Goal: Transaction & Acquisition: Download file/media

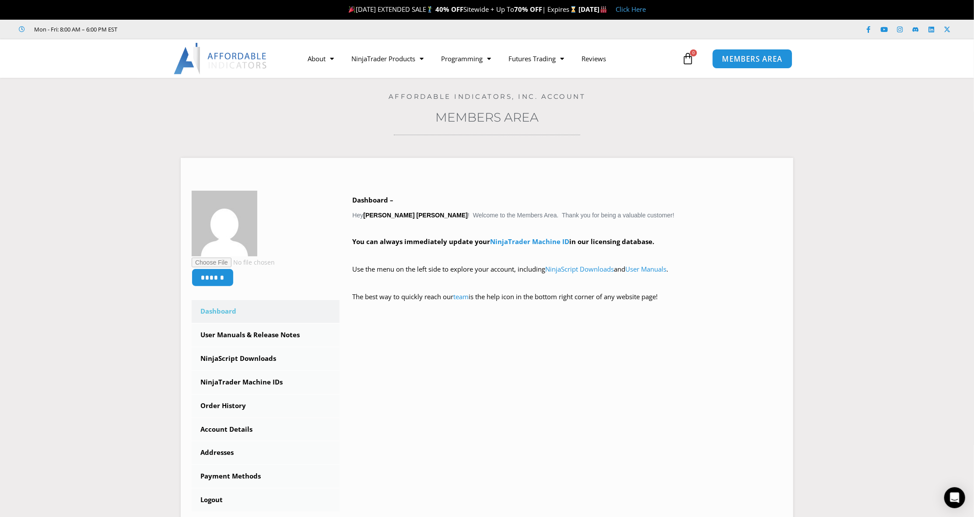
click at [759, 63] on link "MEMBERS AREA" at bounding box center [753, 59] width 80 height 20
click at [592, 270] on link "NinjaScript Downloads" at bounding box center [580, 269] width 69 height 9
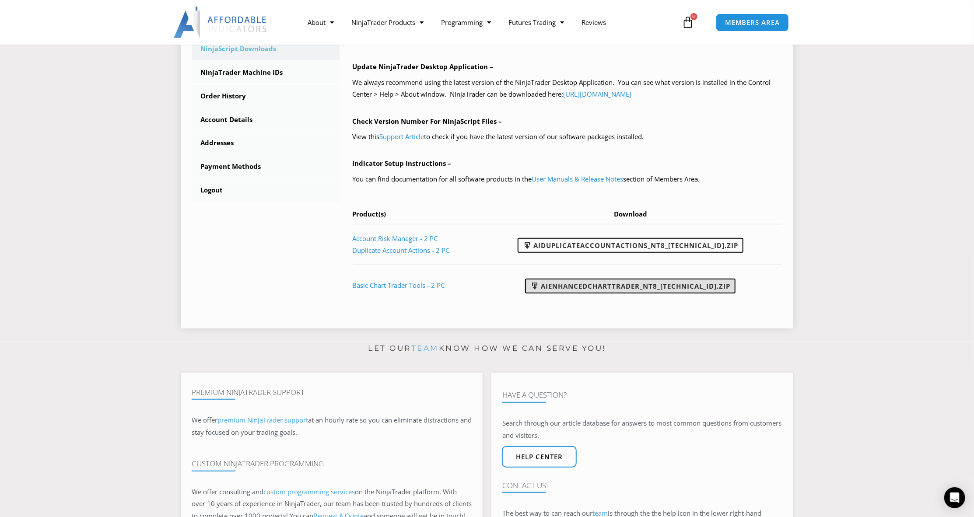
scroll to position [306, 0]
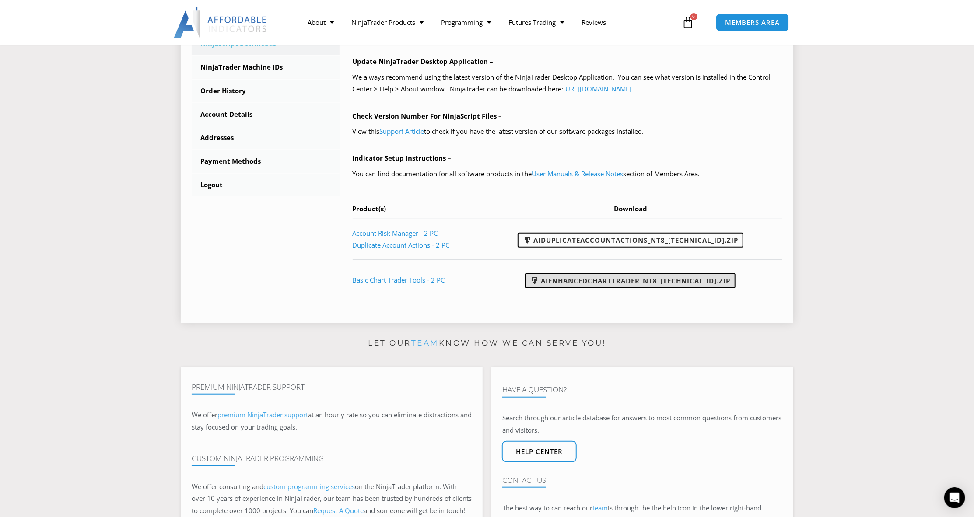
click at [596, 282] on link "AIEnhancedChartTrader_NT8_25.1.31.1.zip" at bounding box center [630, 281] width 211 height 15
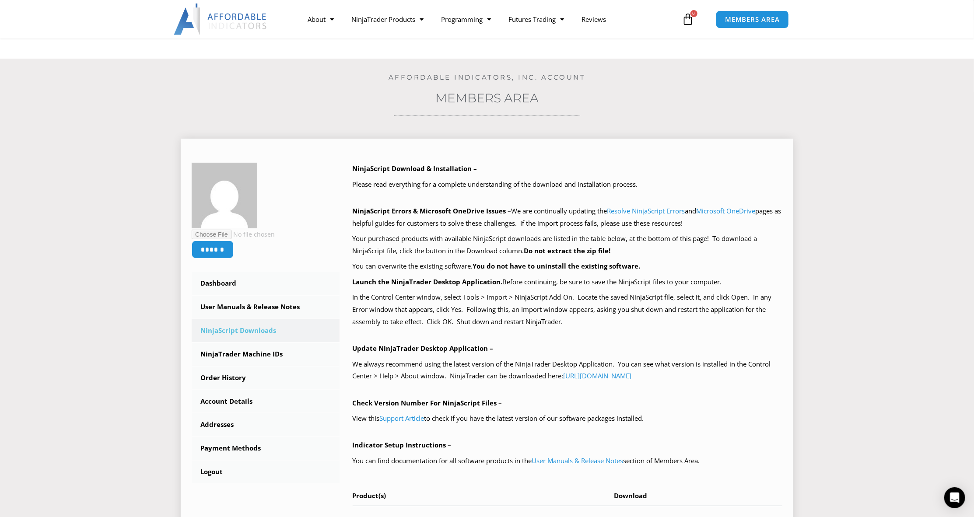
scroll to position [0, 0]
